Goal: Navigation & Orientation: Find specific page/section

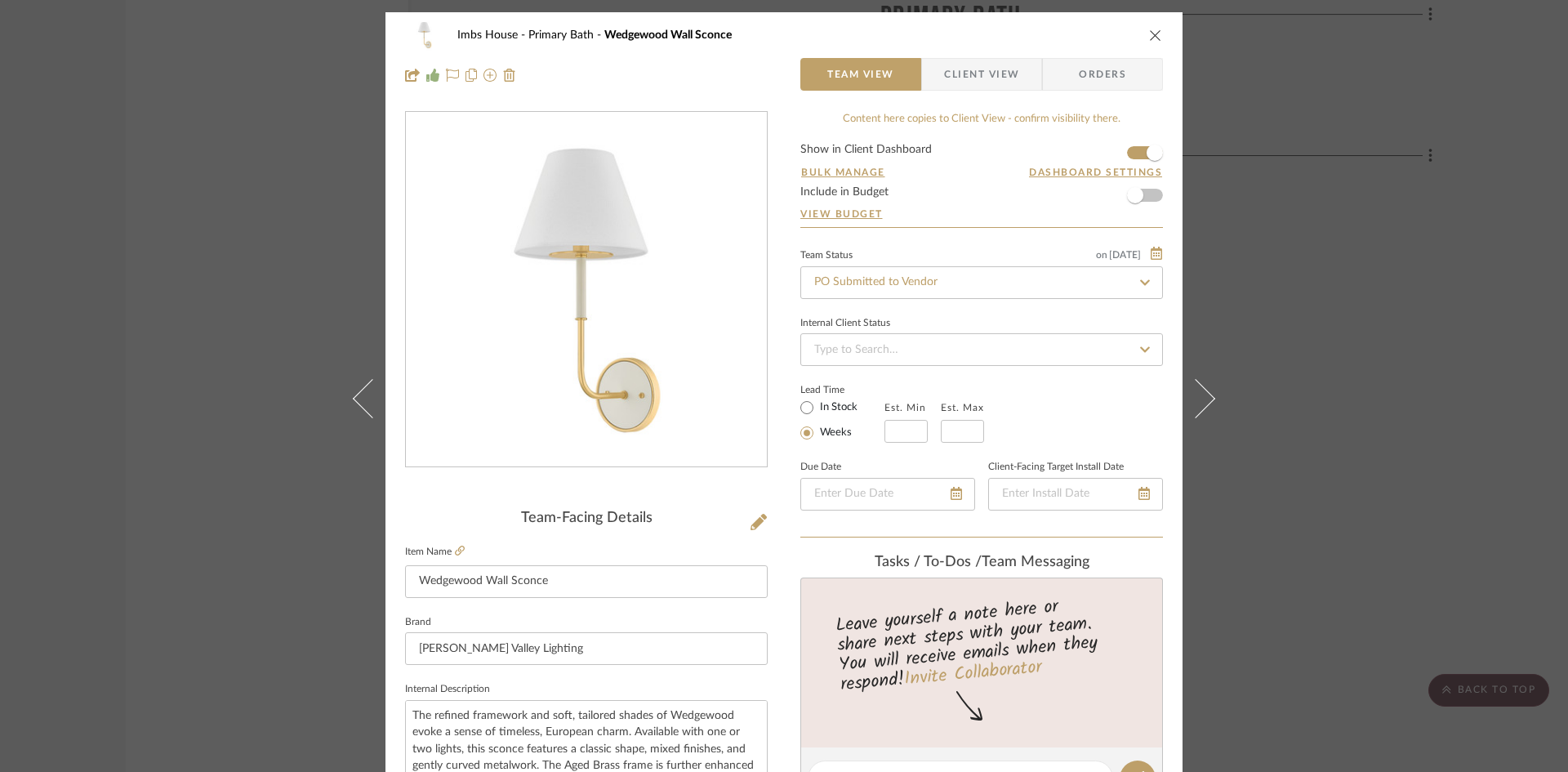
click at [1151, 31] on icon "close" at bounding box center [1155, 34] width 13 height 13
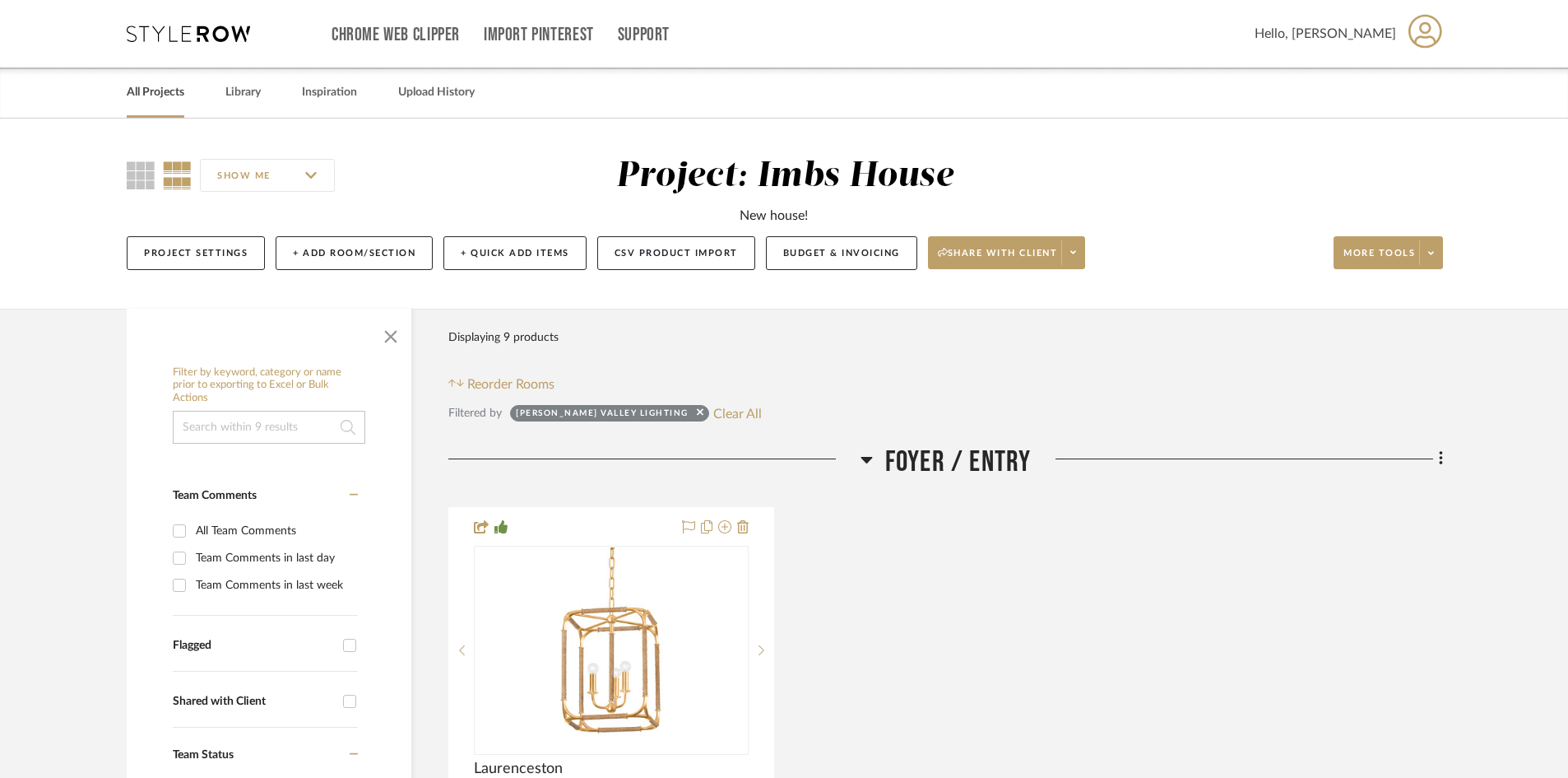
click at [155, 87] on link "All Projects" at bounding box center [155, 92] width 58 height 22
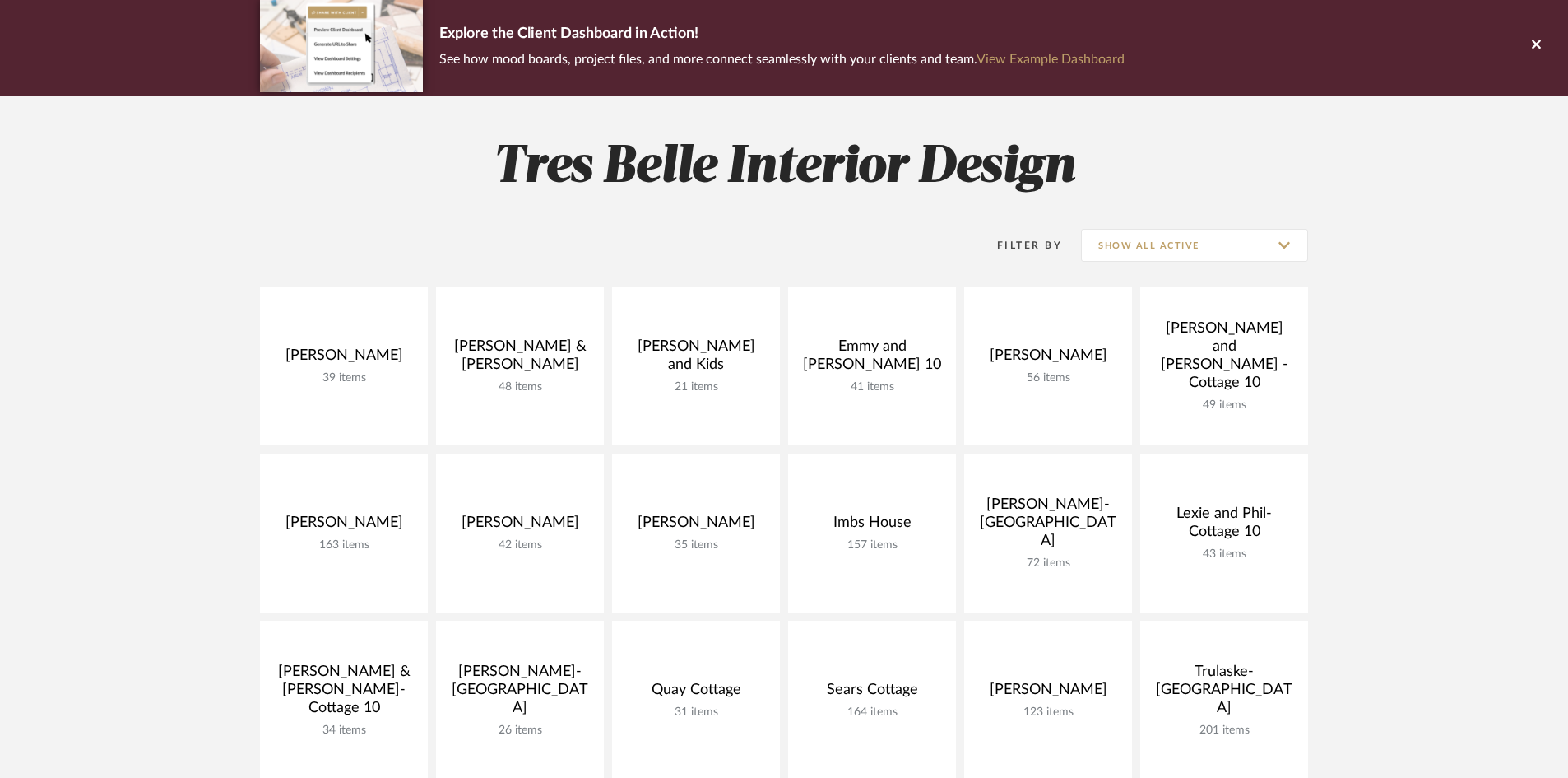
scroll to position [165, 0]
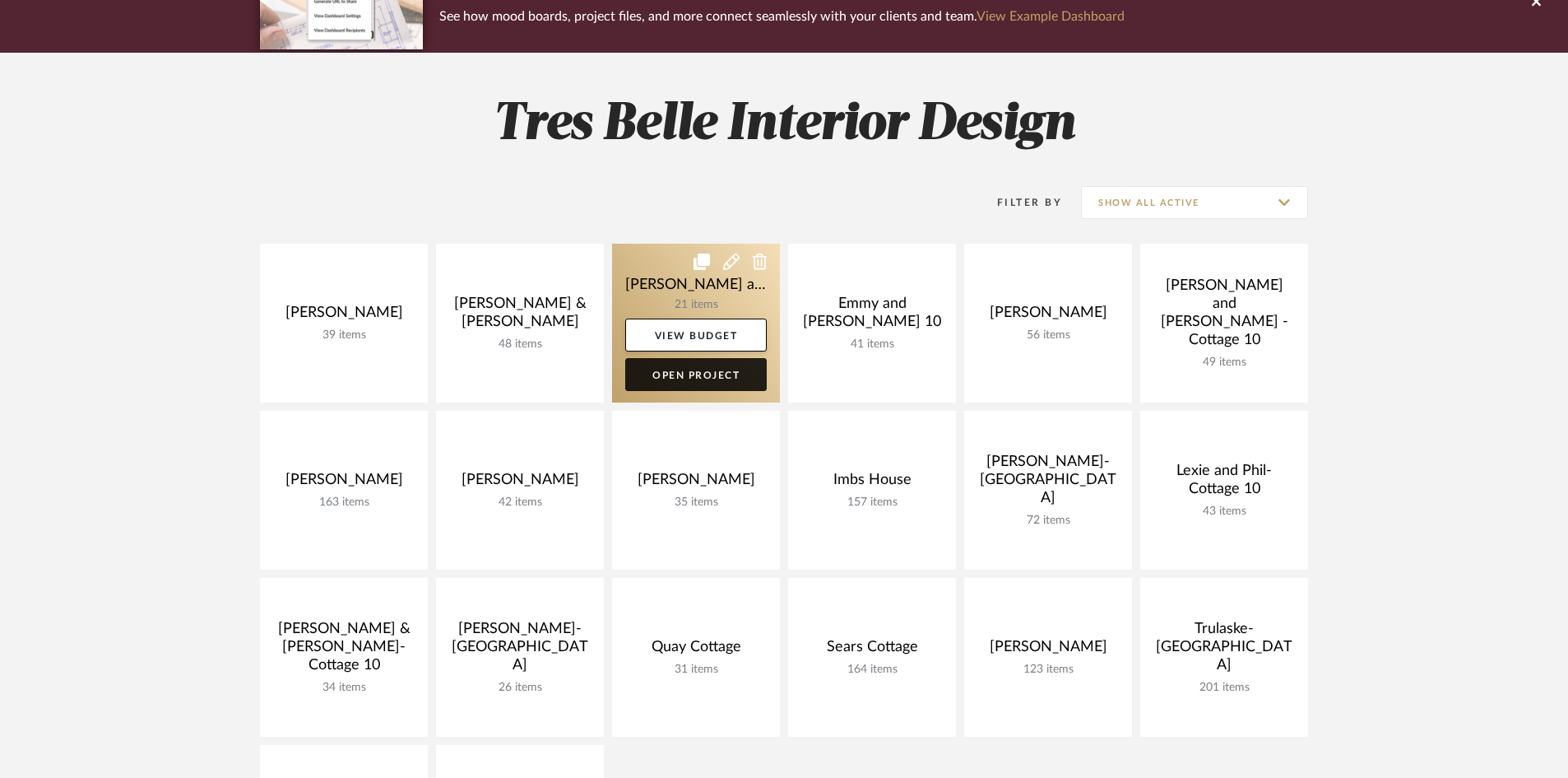
click at [691, 371] on link "Open Project" at bounding box center [696, 375] width 142 height 33
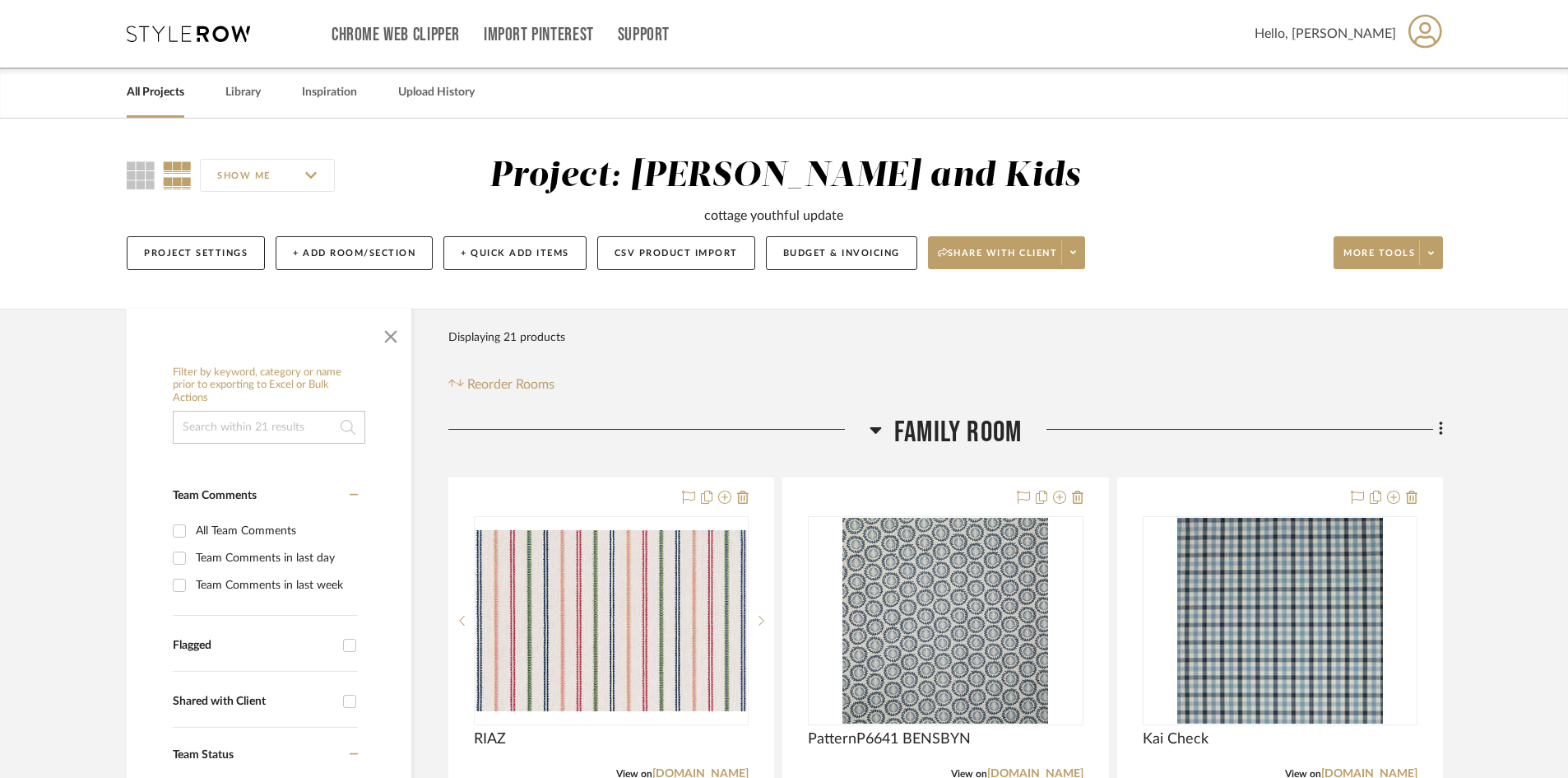
click at [149, 90] on link "All Projects" at bounding box center [155, 92] width 58 height 22
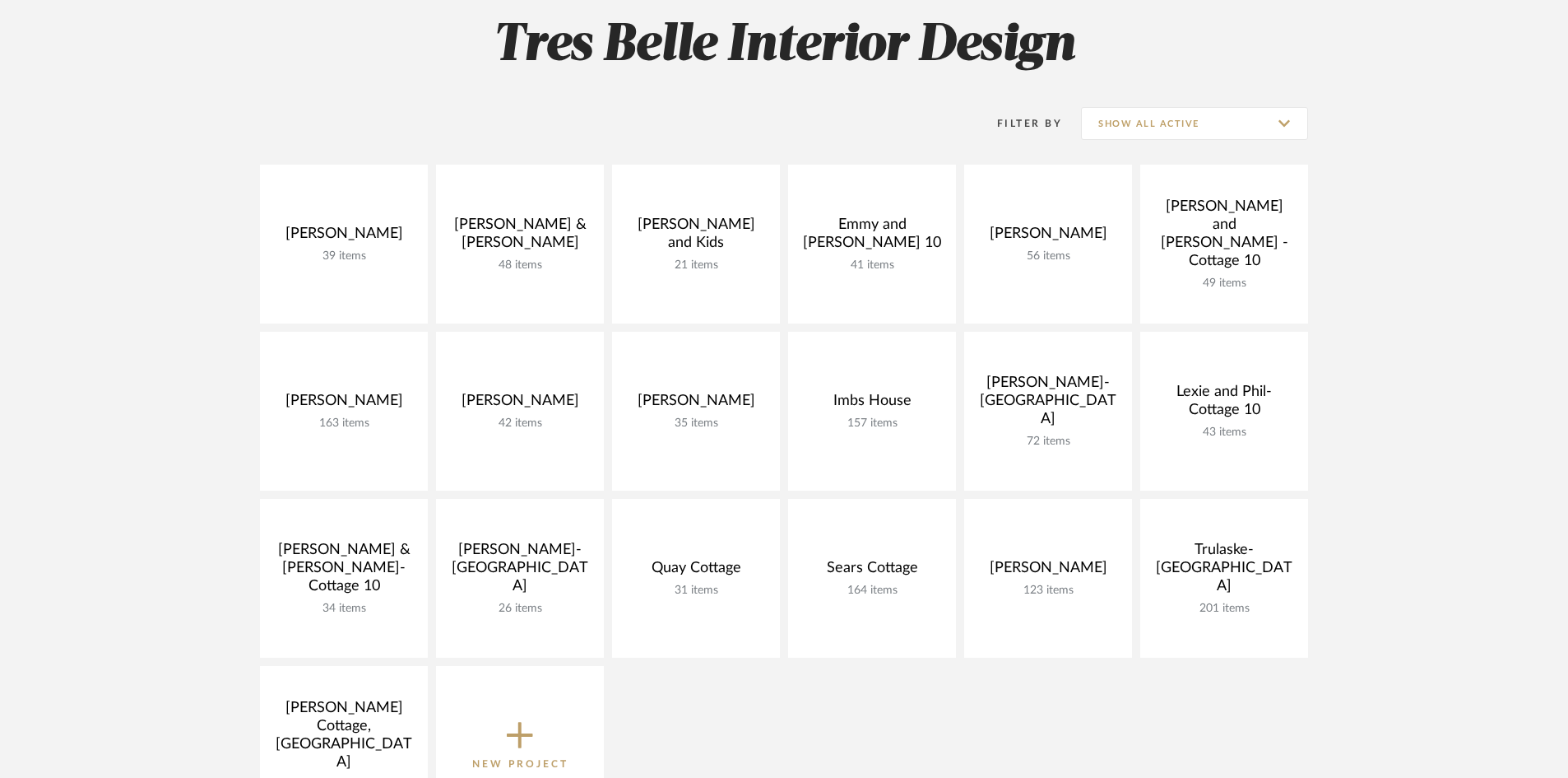
scroll to position [247, 0]
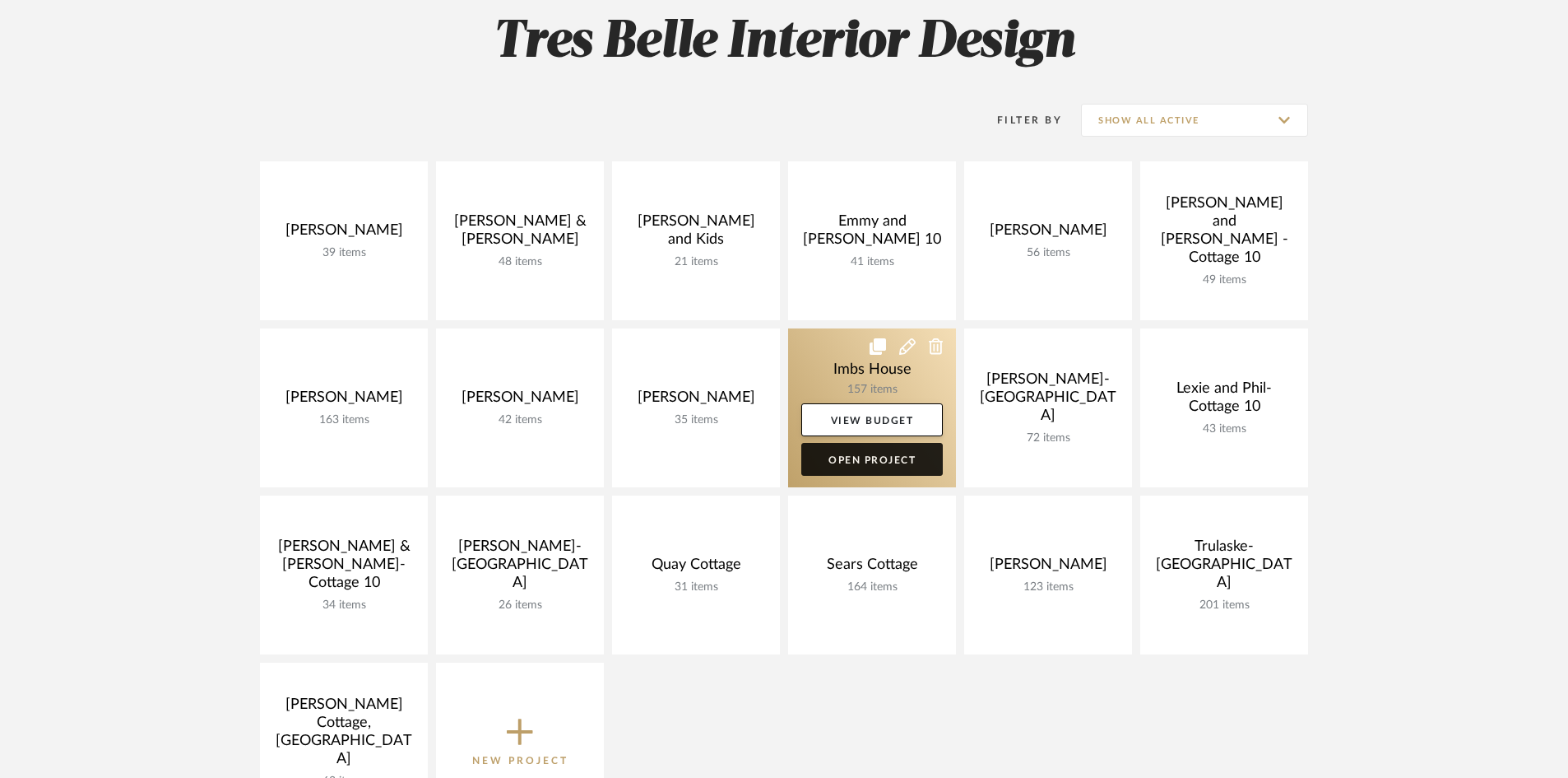
click at [863, 456] on link "Open Project" at bounding box center [872, 459] width 142 height 33
